Goal: Find specific page/section: Find specific page/section

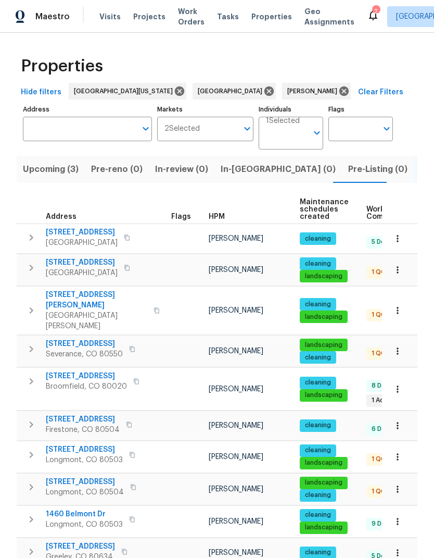
scroll to position [40, 0]
click at [46, 156] on button "Upcoming (3)" at bounding box center [51, 169] width 68 height 27
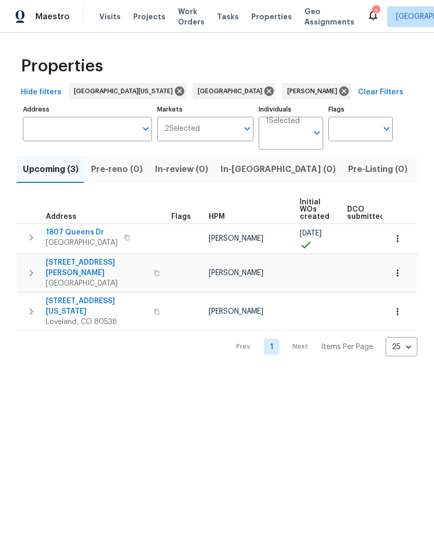
click at [59, 232] on span "1807 Queens Dr" at bounding box center [82, 232] width 72 height 10
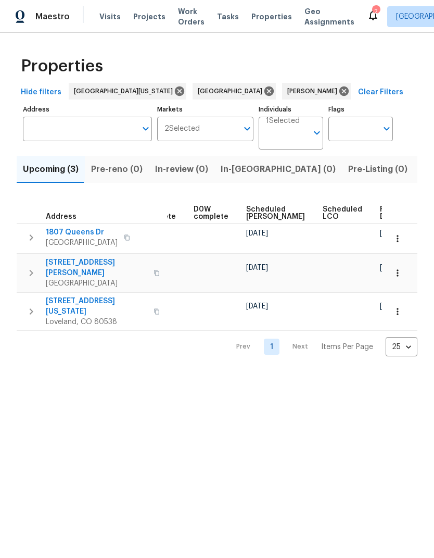
scroll to position [0, 261]
click at [393, 238] on icon "button" at bounding box center [398, 238] width 10 height 10
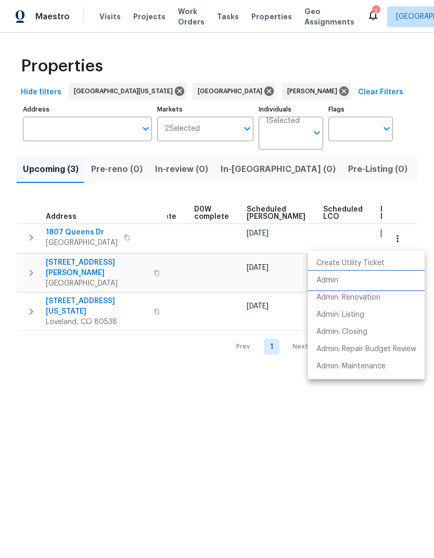
click at [379, 281] on li "Admin" at bounding box center [366, 280] width 117 height 17
click at [286, 413] on div at bounding box center [217, 279] width 434 height 558
